Goal: Manage account settings

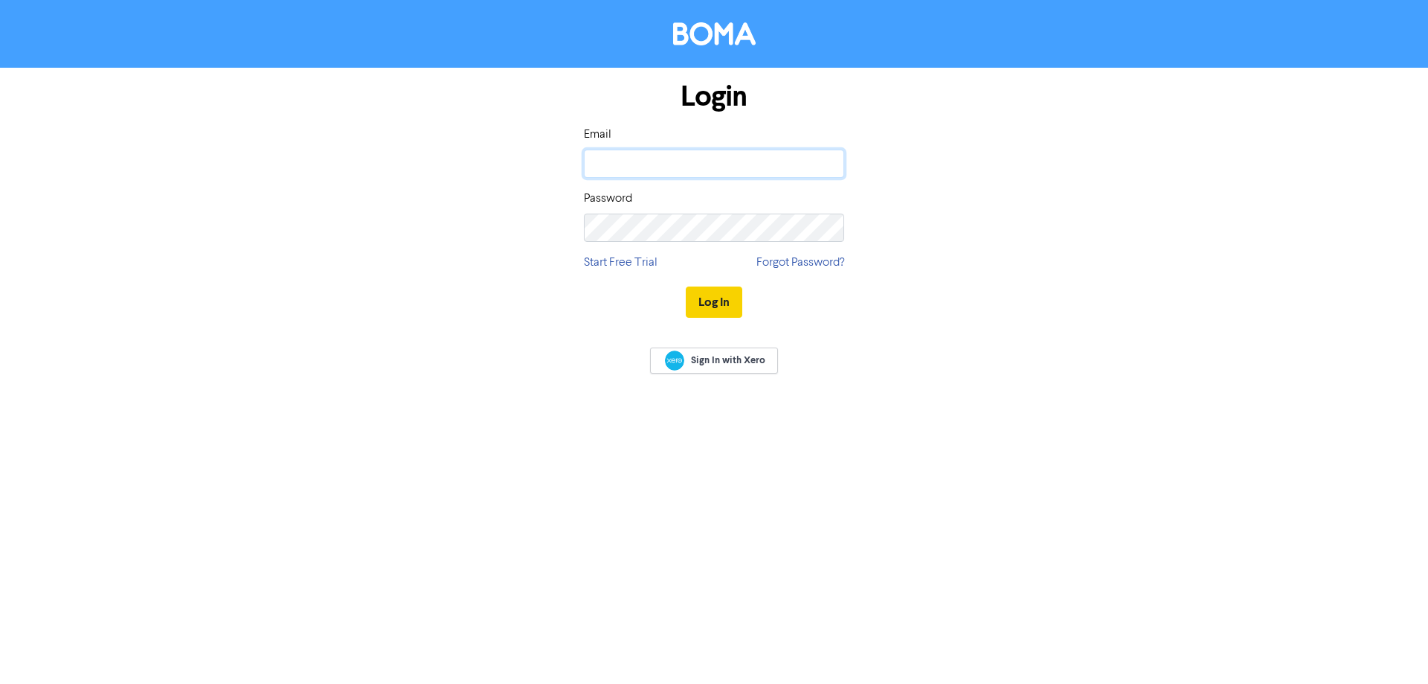
type input "[PERSON_NAME][EMAIL_ADDRESS][PERSON_NAME][DOMAIN_NAME]"
click at [718, 304] on button "Log In" at bounding box center [714, 301] width 57 height 31
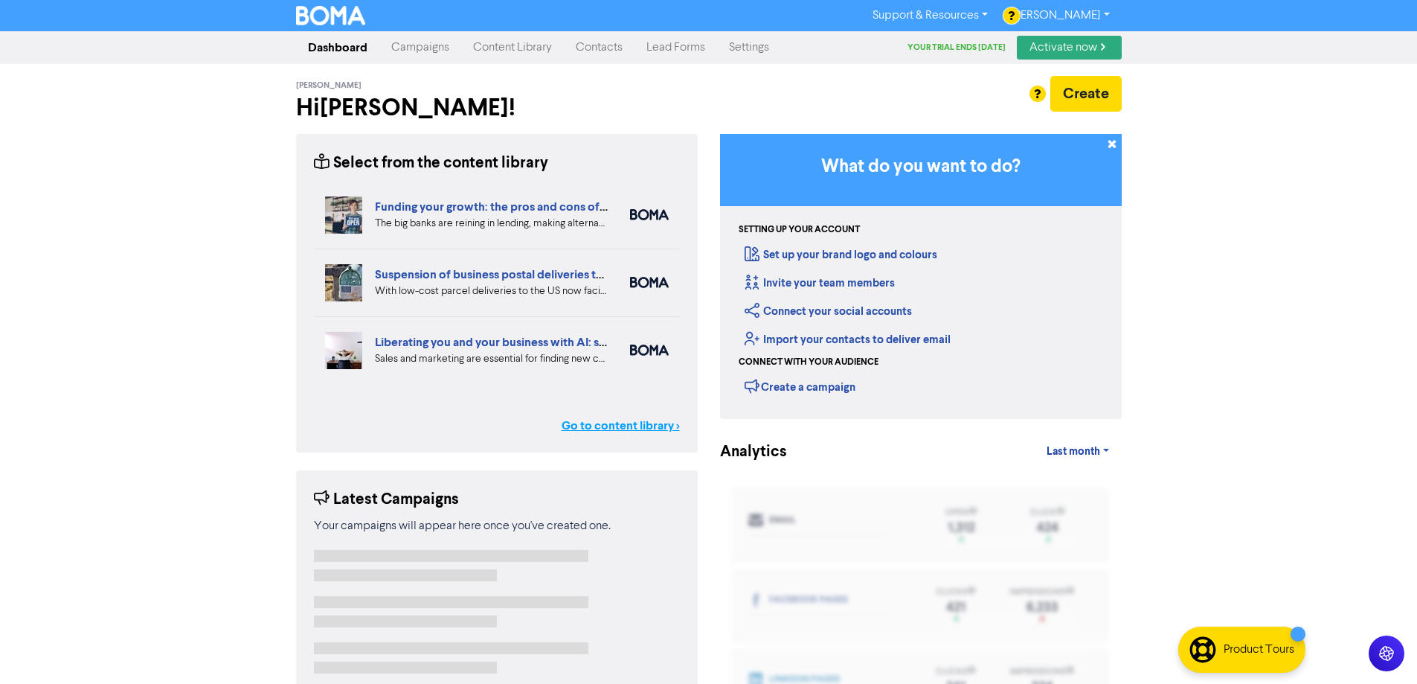
click at [608, 428] on link "Go to content library >" at bounding box center [621, 426] width 118 height 18
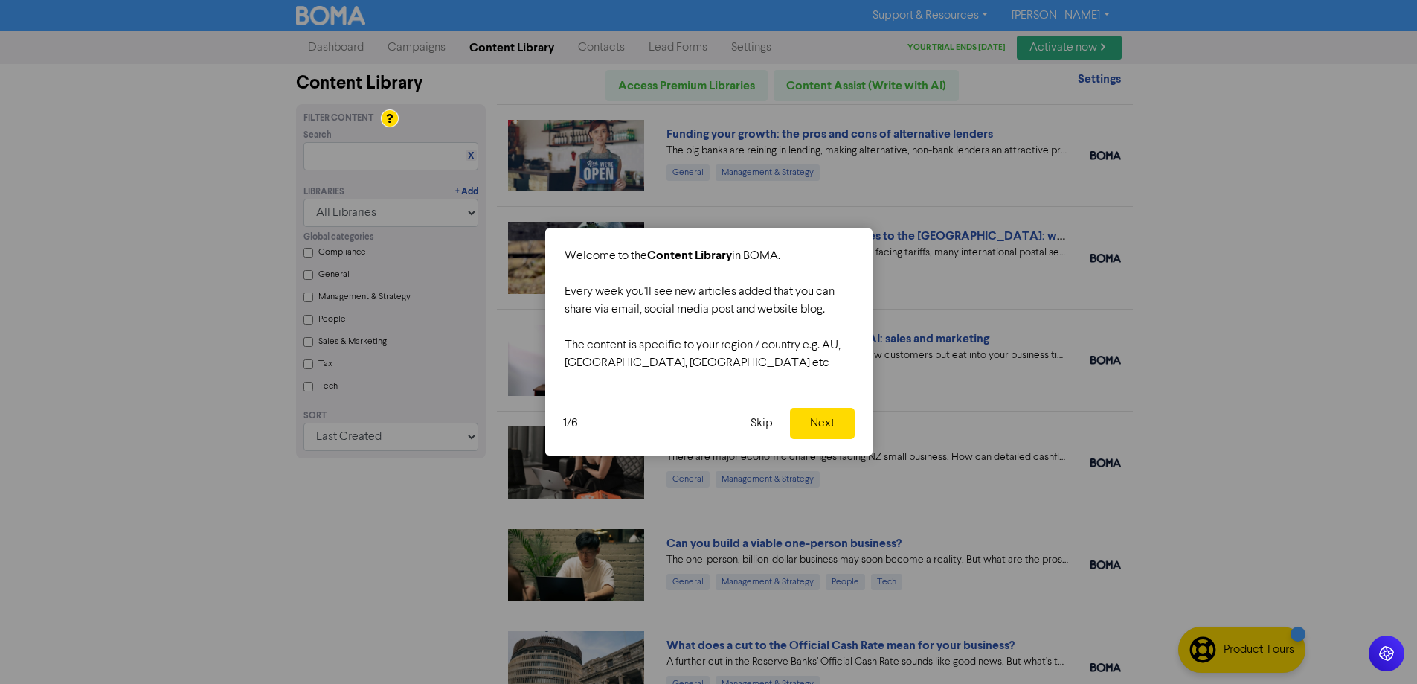
click at [759, 423] on button "Skip" at bounding box center [762, 423] width 40 height 31
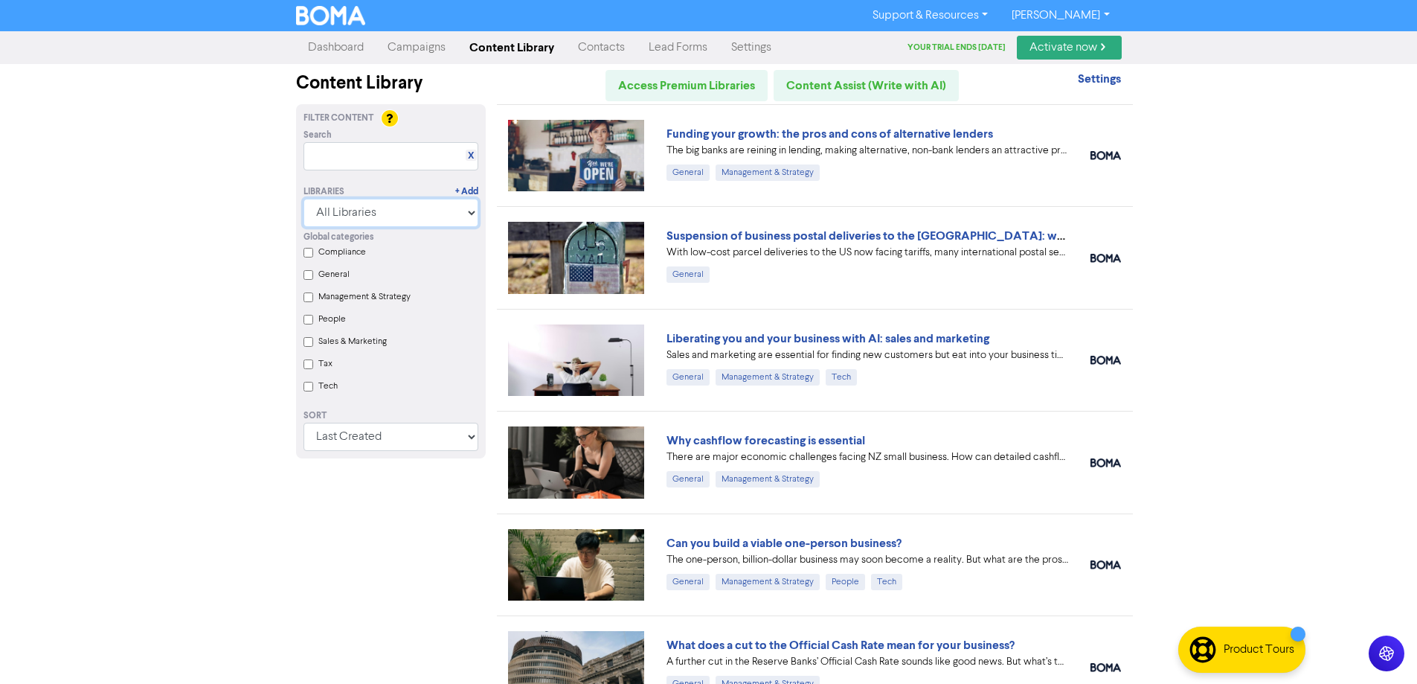
click at [466, 210] on select "All Libraries BOMA" at bounding box center [390, 213] width 175 height 28
click at [402, 437] on select "Last Created First Created Title Ascending Title Descending Library Ascending L…" at bounding box center [390, 436] width 175 height 28
click at [403, 437] on select "Last Created First Created Title Ascending Title Descending Library Ascending L…" at bounding box center [390, 436] width 175 height 28
click at [781, 133] on link "Funding your growth: the pros and cons of alternative lenders" at bounding box center [829, 133] width 327 height 15
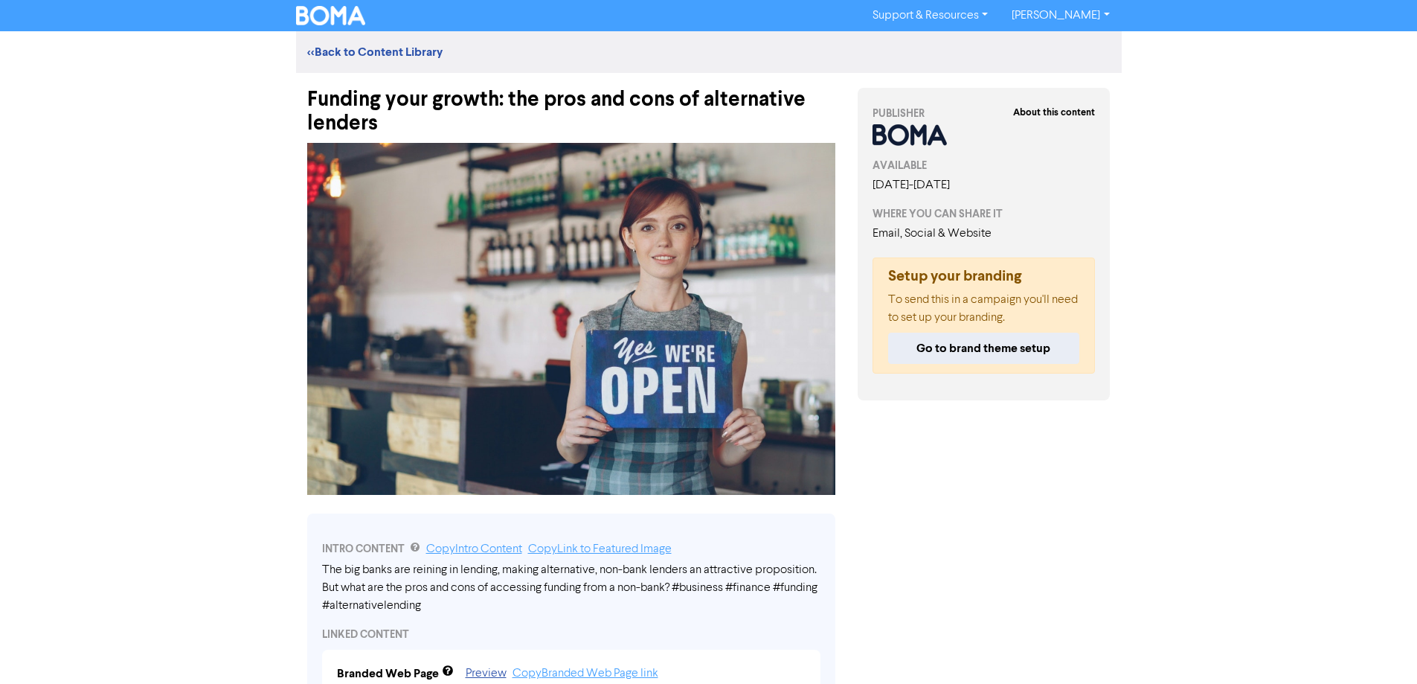
click at [362, 13] on img at bounding box center [331, 15] width 70 height 19
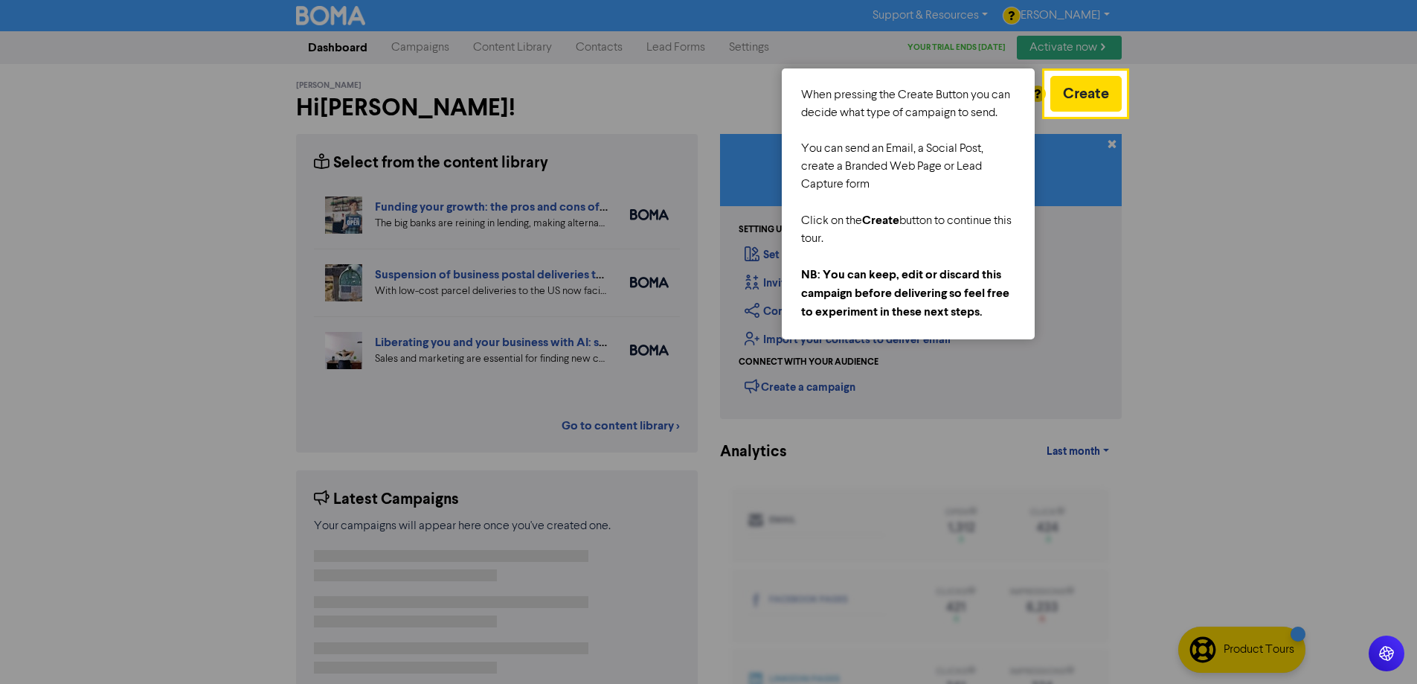
click at [908, 68] on div at bounding box center [523, 379] width 1046 height 759
click at [714, 108] on div at bounding box center [523, 379] width 1046 height 759
click at [1099, 106] on button "Create" at bounding box center [1085, 94] width 71 height 36
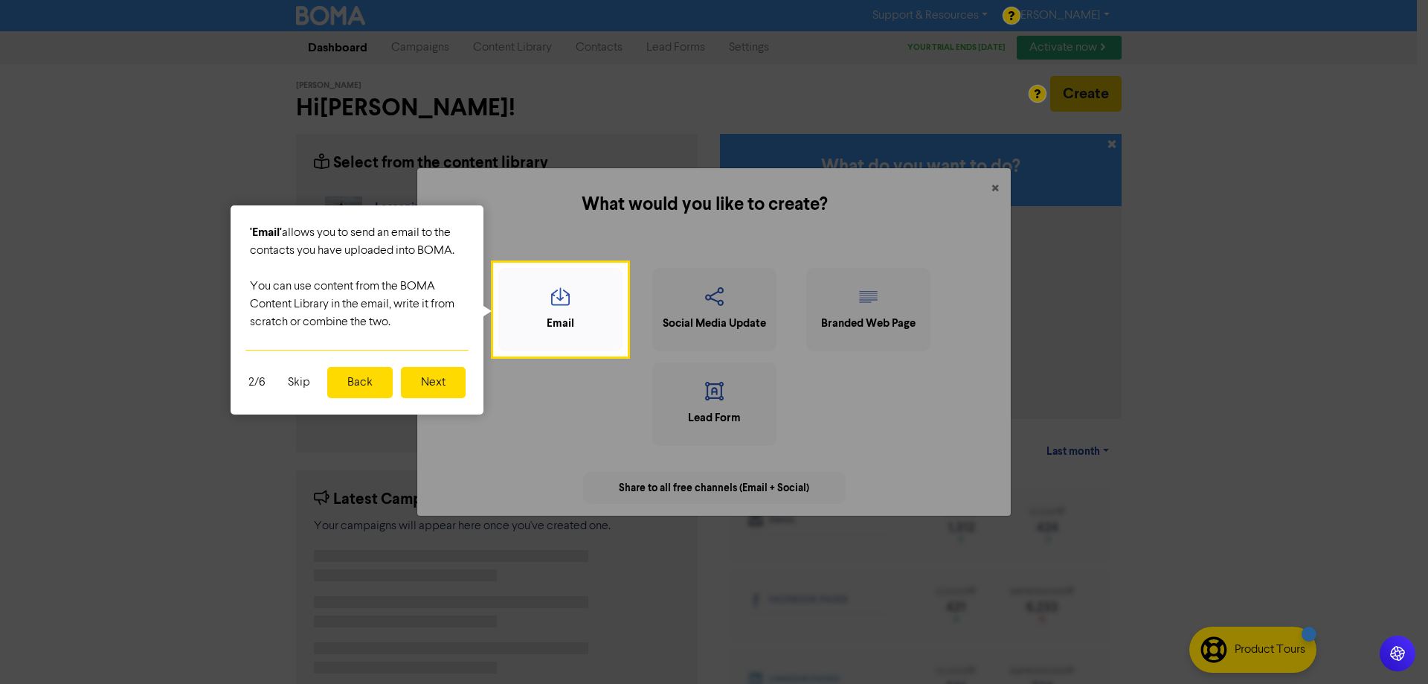
click at [994, 184] on div at bounding box center [1027, 379] width 803 height 759
click at [353, 382] on button "Back" at bounding box center [359, 382] width 65 height 31
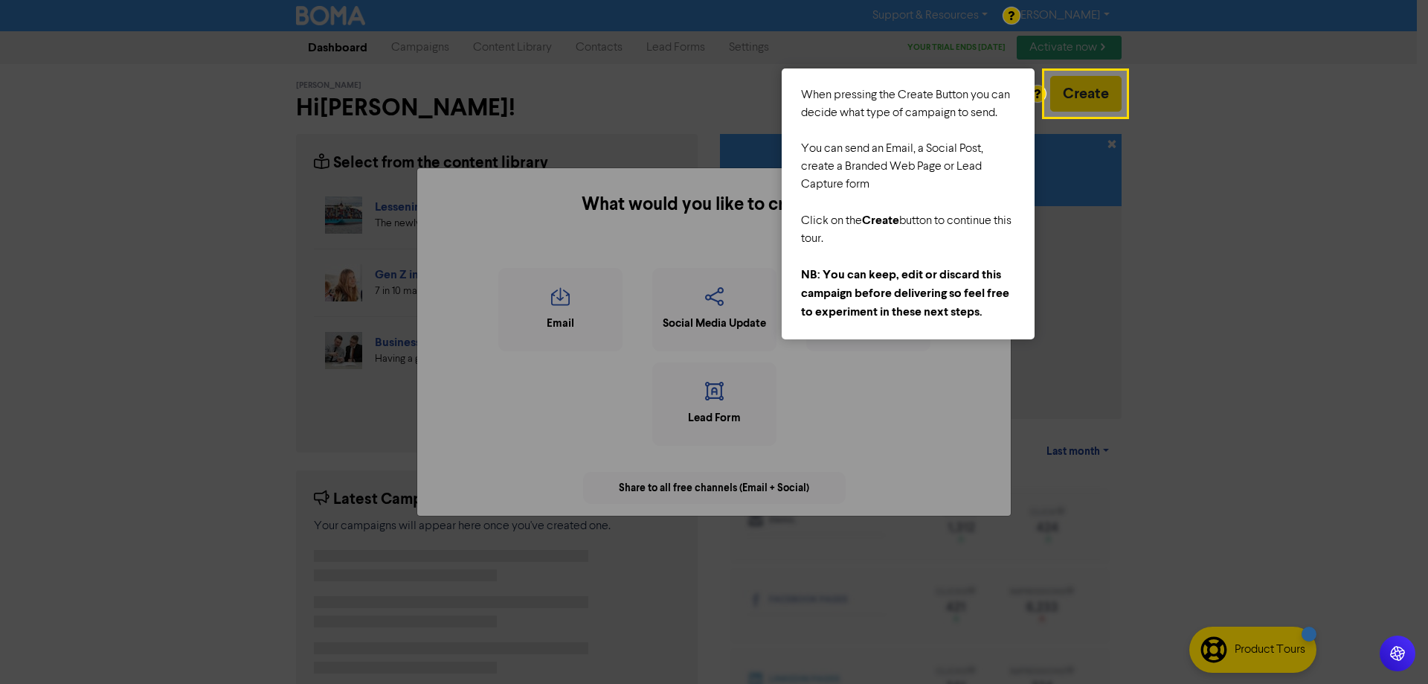
click at [1168, 408] on div at bounding box center [1276, 379] width 303 height 759
click at [449, 190] on div at bounding box center [523, 379] width 1046 height 759
click at [156, 233] on div at bounding box center [523, 379] width 1046 height 759
drag, startPoint x: 174, startPoint y: 238, endPoint x: 817, endPoint y: 207, distance: 643.4
click at [176, 238] on div at bounding box center [523, 379] width 1046 height 759
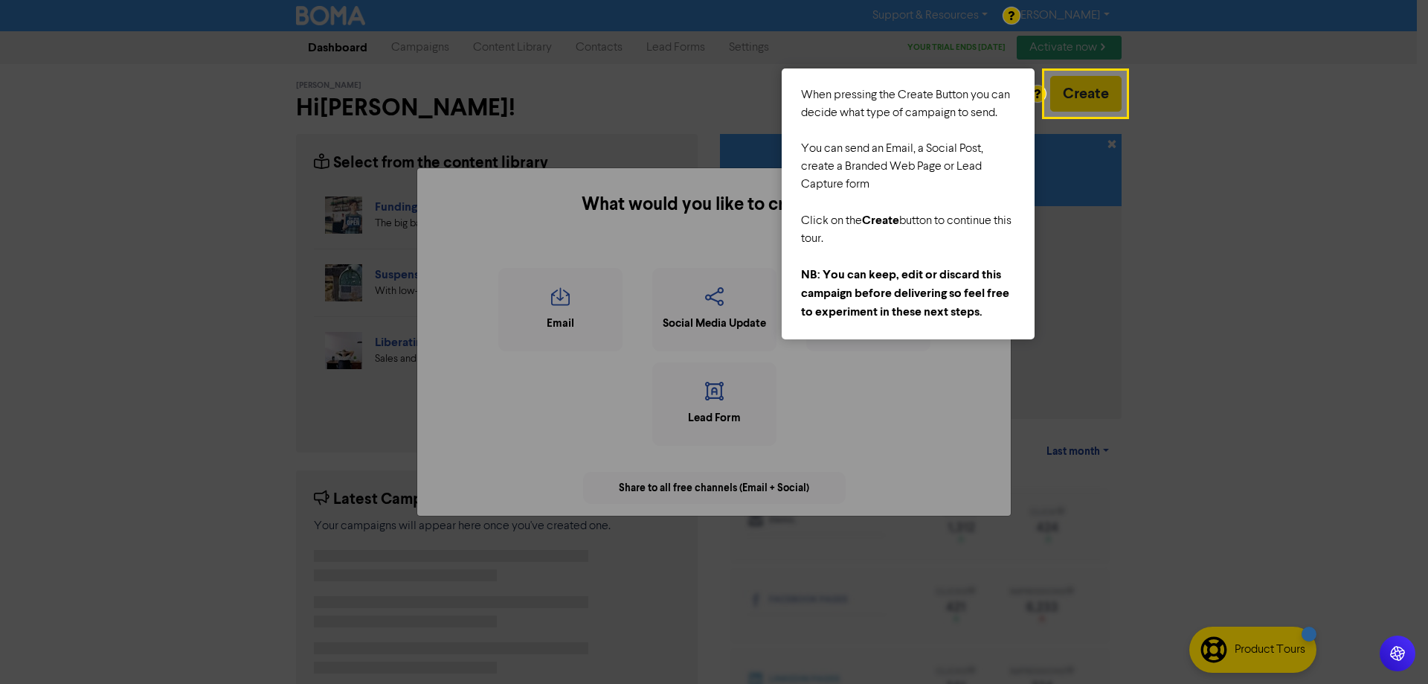
click at [1261, 255] on div at bounding box center [1276, 379] width 303 height 759
click at [561, 105] on div at bounding box center [523, 379] width 1046 height 759
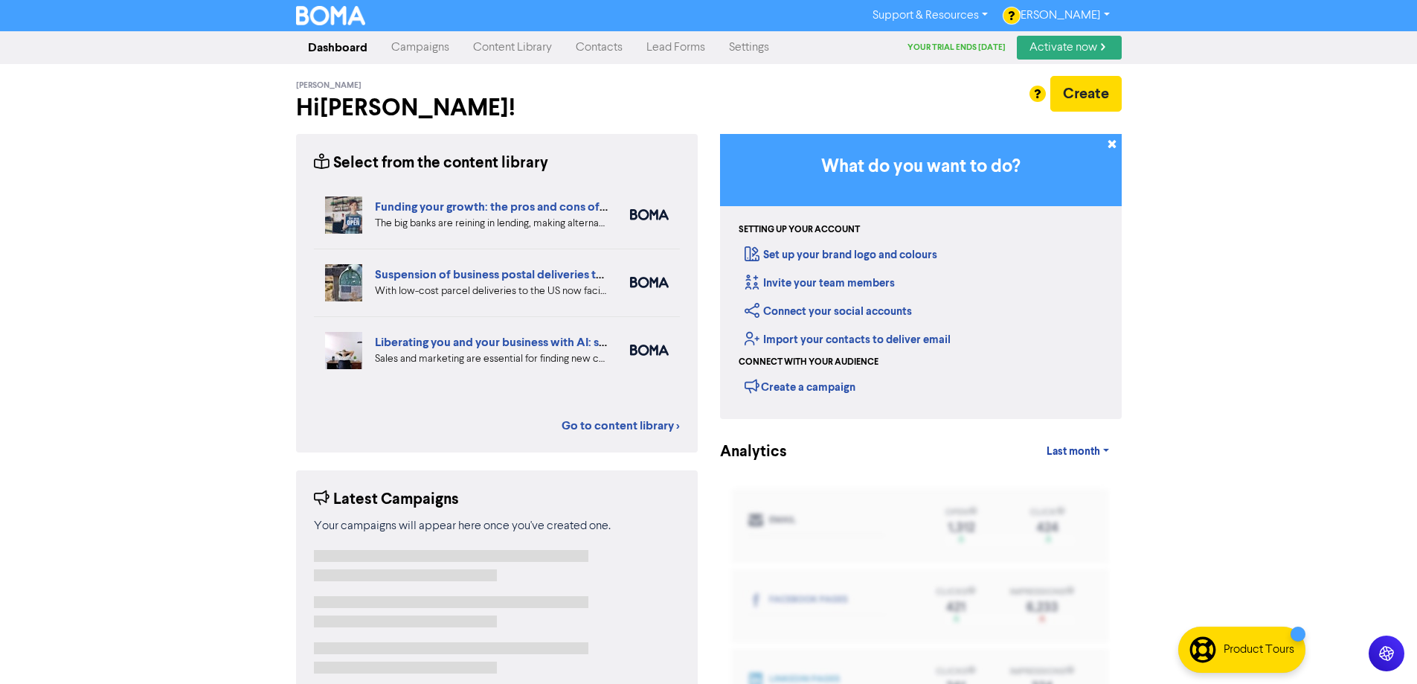
click at [1095, 17] on link "[PERSON_NAME]" at bounding box center [1060, 16] width 121 height 24
click at [904, 101] on div "Create" at bounding box center [921, 94] width 402 height 36
click at [749, 44] on link "Settings" at bounding box center [749, 48] width 64 height 30
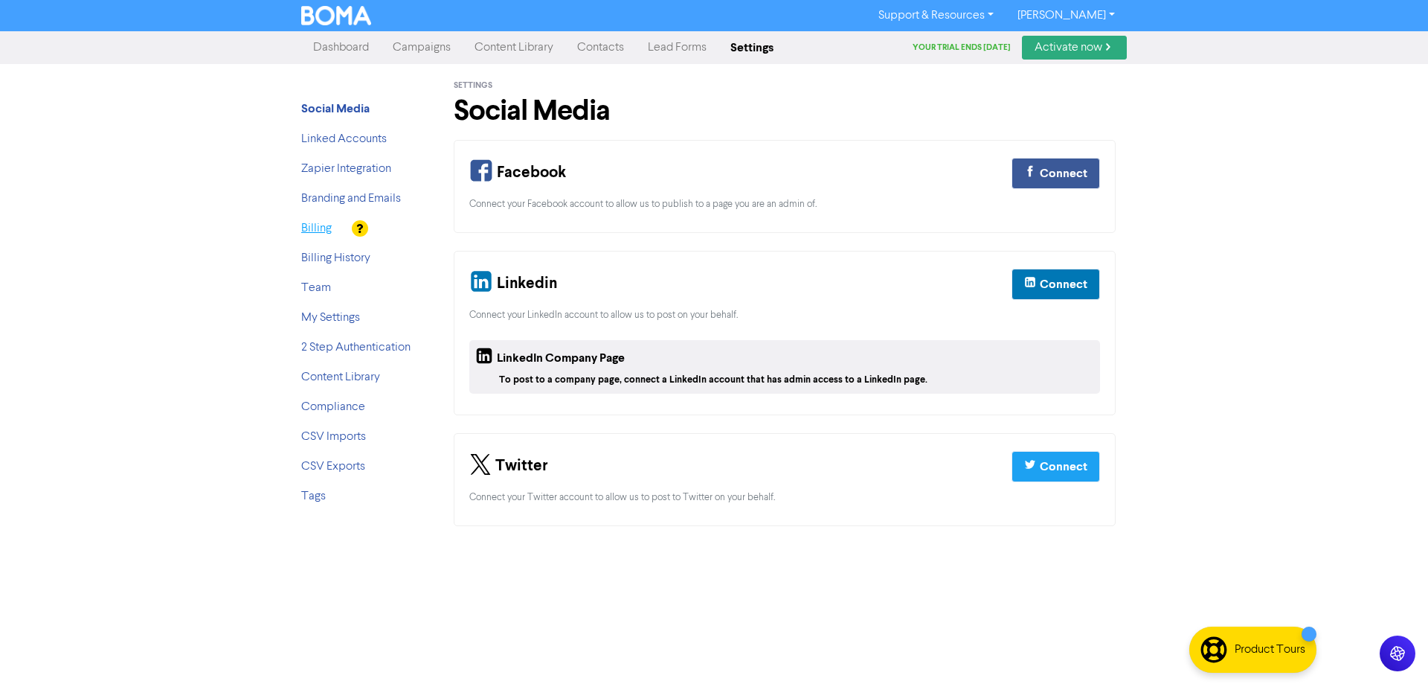
click at [309, 232] on link "Billing" at bounding box center [316, 228] width 30 height 12
